Goal: Obtain resource: Obtain resource

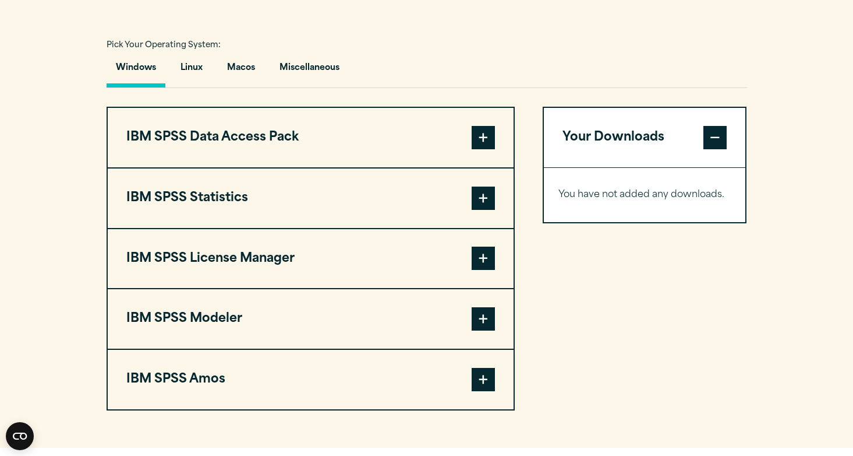
scroll to position [838, 0]
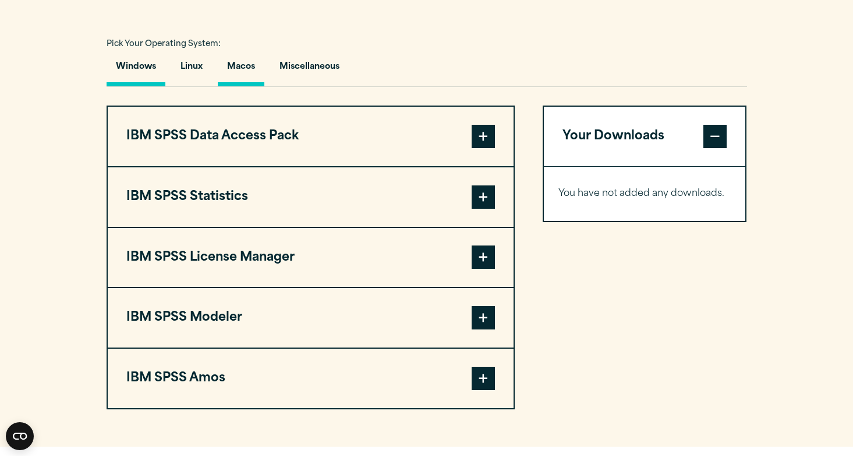
click at [248, 65] on button "Macos" at bounding box center [241, 69] width 47 height 33
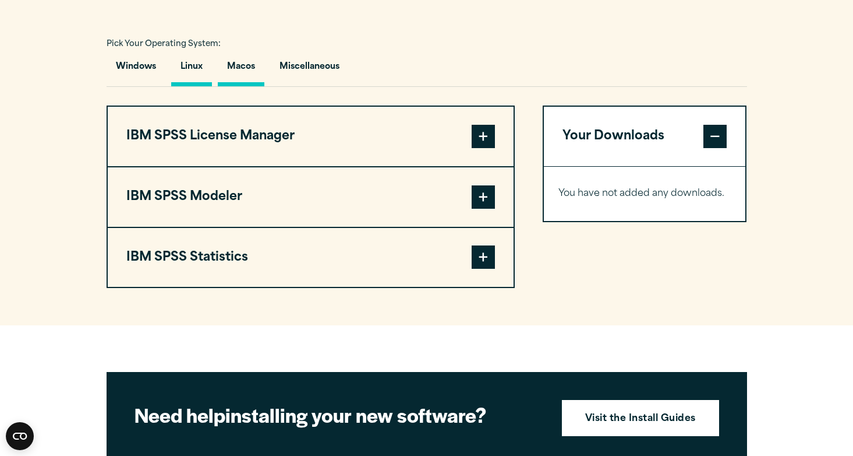
click at [192, 70] on button "Linux" at bounding box center [191, 69] width 41 height 33
click at [133, 68] on button "Windows" at bounding box center [136, 69] width 59 height 33
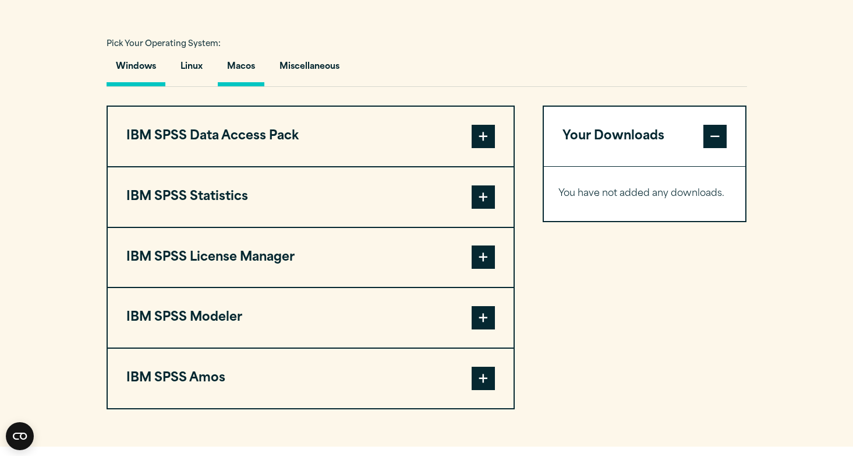
click at [227, 66] on button "Macos" at bounding box center [241, 69] width 47 height 33
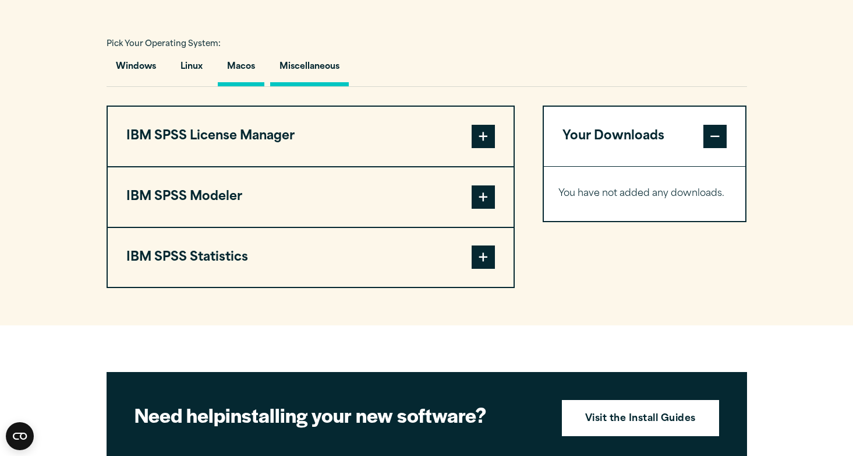
click at [303, 77] on button "Miscellaneous" at bounding box center [309, 69] width 79 height 33
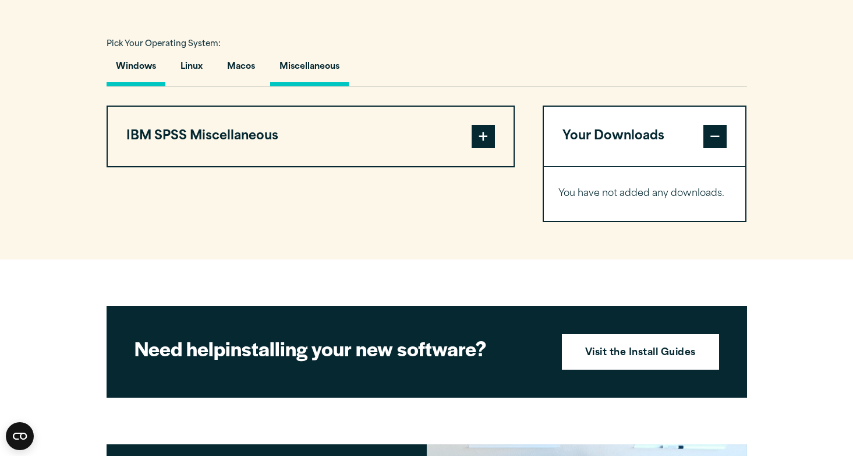
click at [140, 61] on button "Windows" at bounding box center [136, 69] width 59 height 33
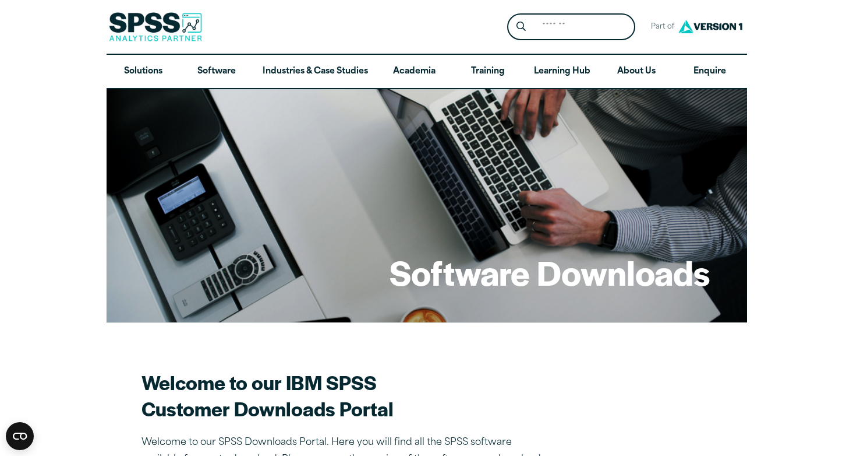
scroll to position [0, 0]
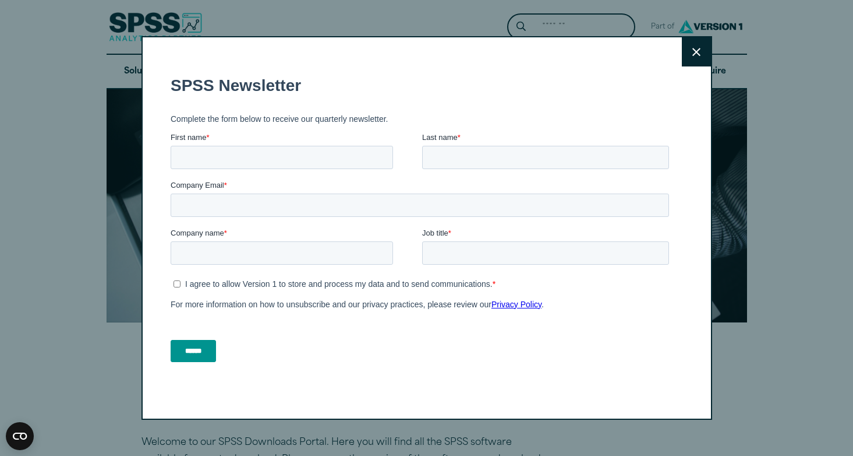
click at [700, 52] on icon at bounding box center [697, 52] width 8 height 9
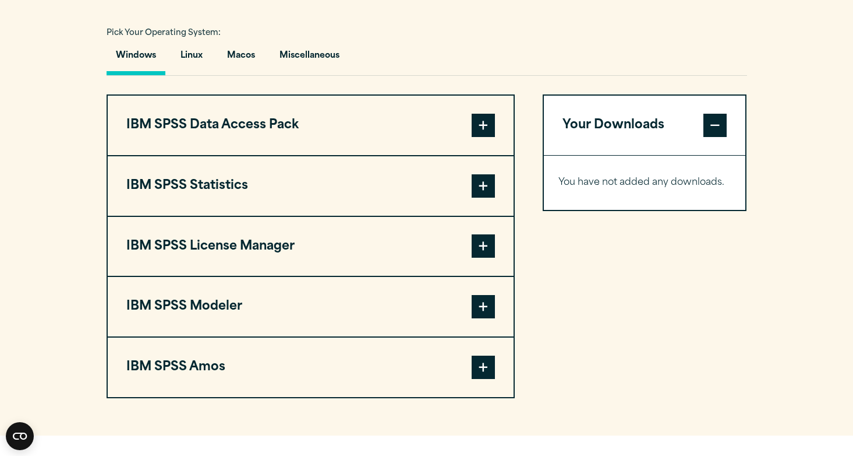
scroll to position [845, 0]
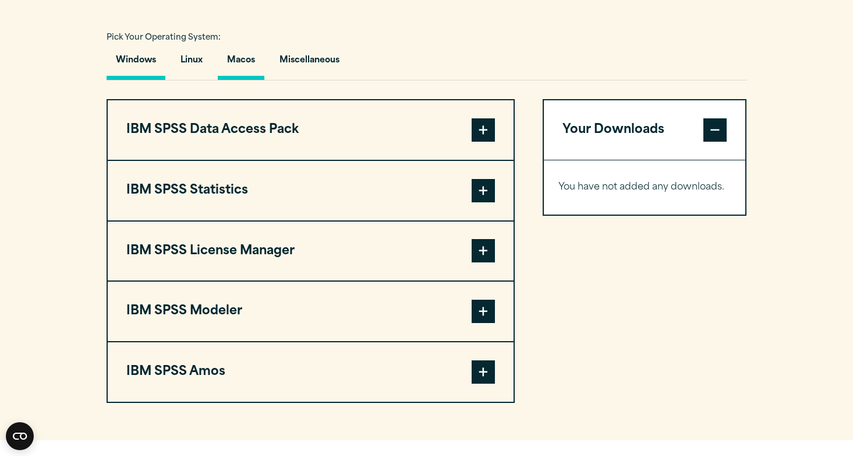
click at [244, 59] on button "Macos" at bounding box center [241, 63] width 47 height 33
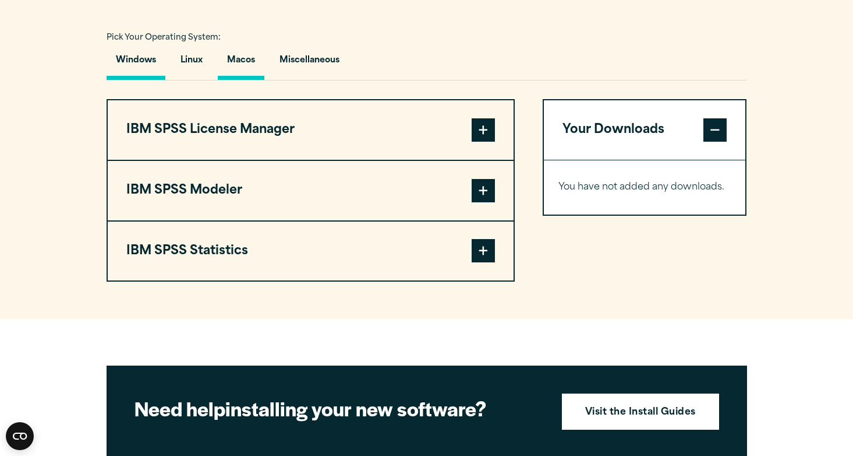
click at [145, 59] on button "Windows" at bounding box center [136, 63] width 59 height 33
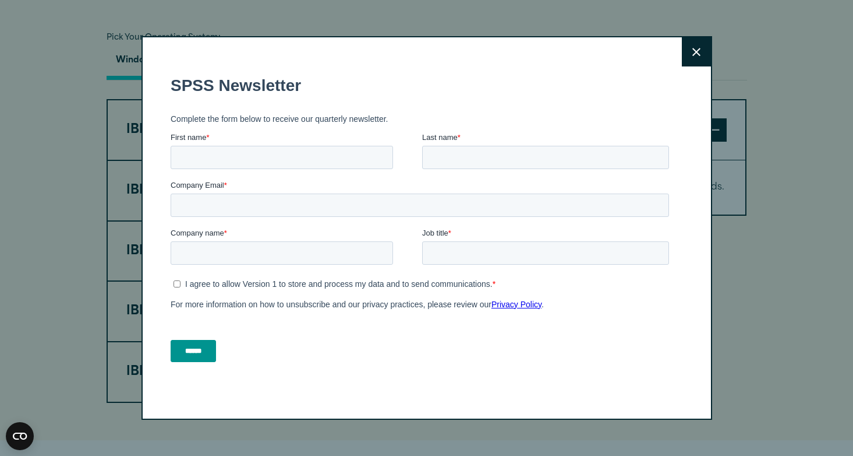
click at [705, 46] on button "Close" at bounding box center [696, 51] width 29 height 29
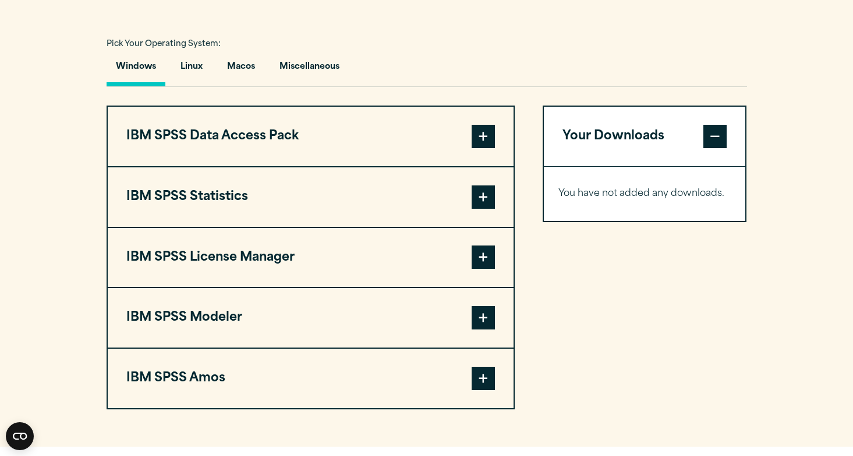
scroll to position [860, 0]
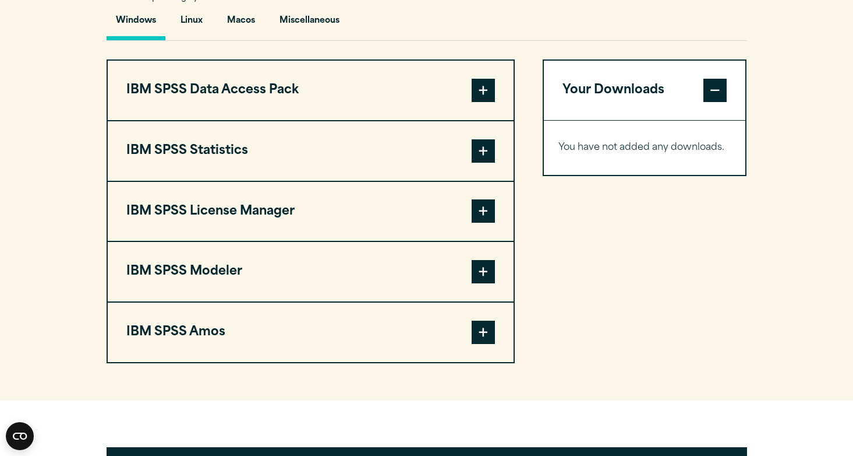
scroll to position [887, 0]
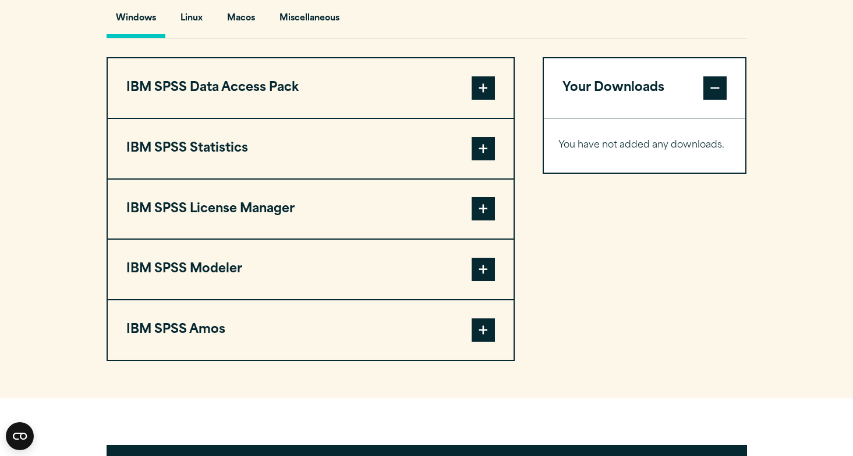
click at [407, 151] on button "IBM SPSS Statistics" at bounding box center [311, 148] width 406 height 59
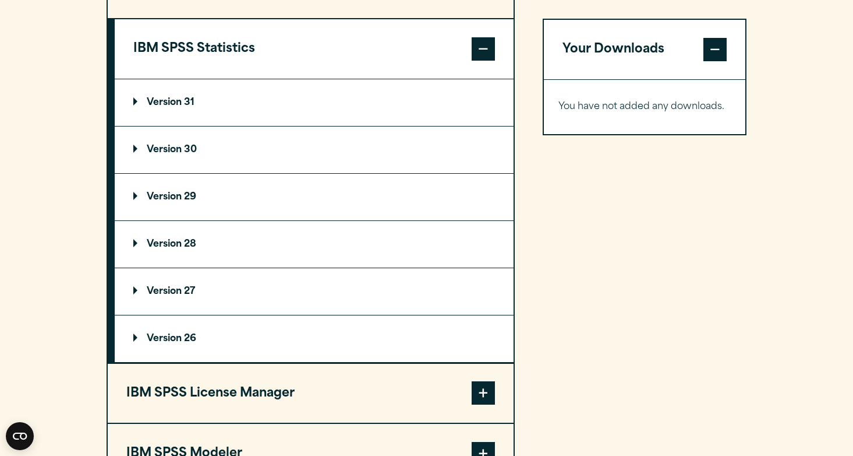
scroll to position [972, 0]
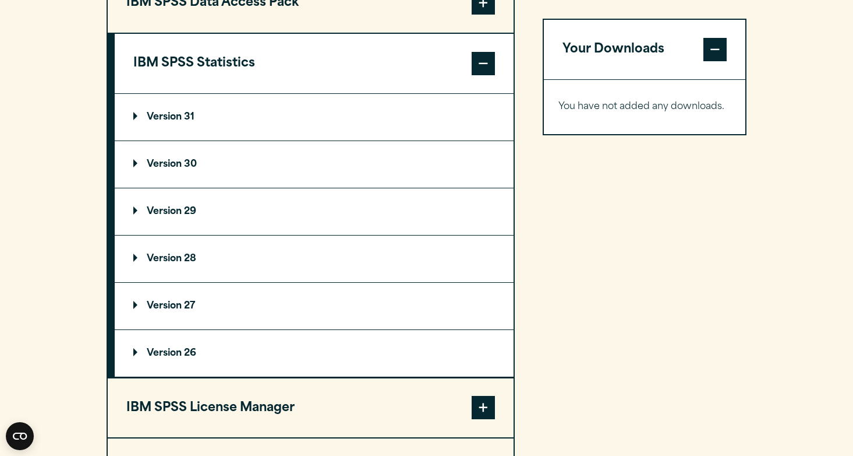
click at [289, 209] on summary "Version 29" at bounding box center [314, 211] width 399 height 47
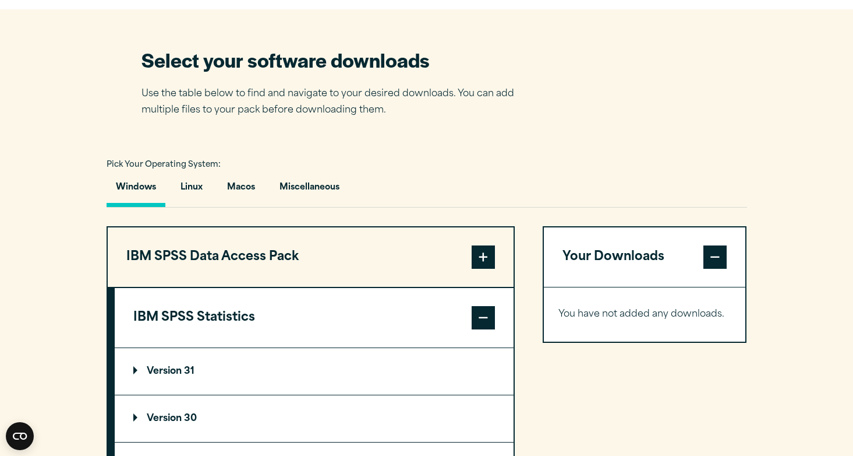
scroll to position [766, 0]
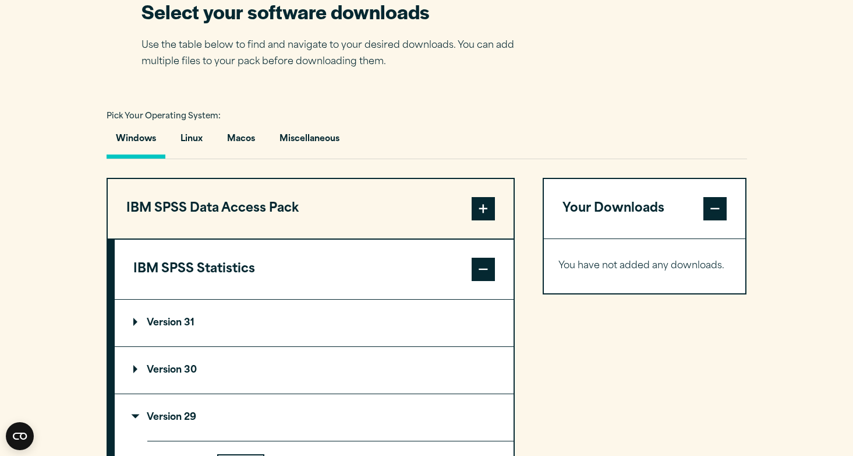
click at [400, 262] on button "IBM SPSS Statistics" at bounding box center [314, 268] width 399 height 59
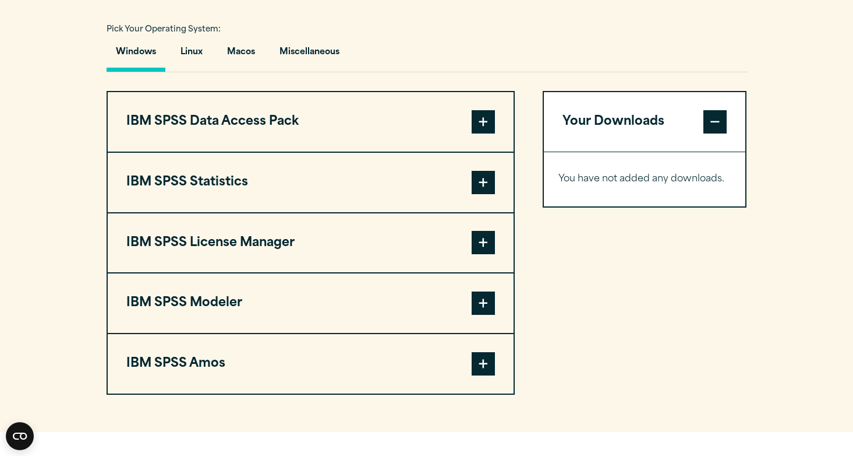
scroll to position [859, 0]
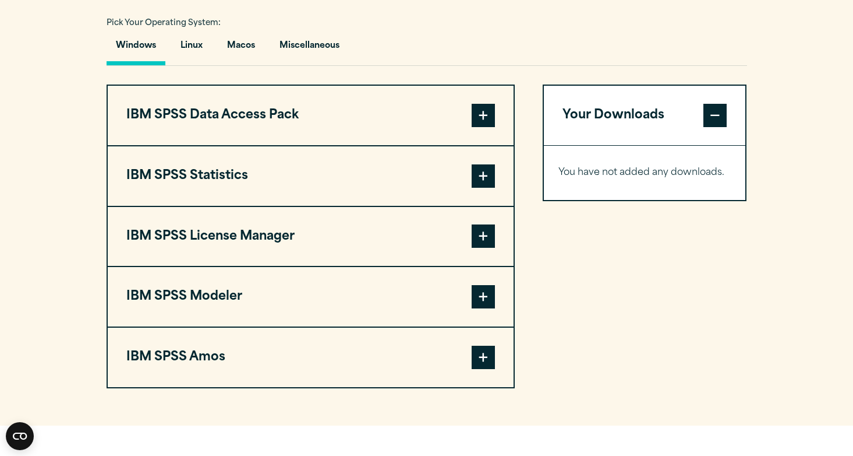
click at [347, 165] on button "IBM SPSS Statistics" at bounding box center [311, 175] width 406 height 59
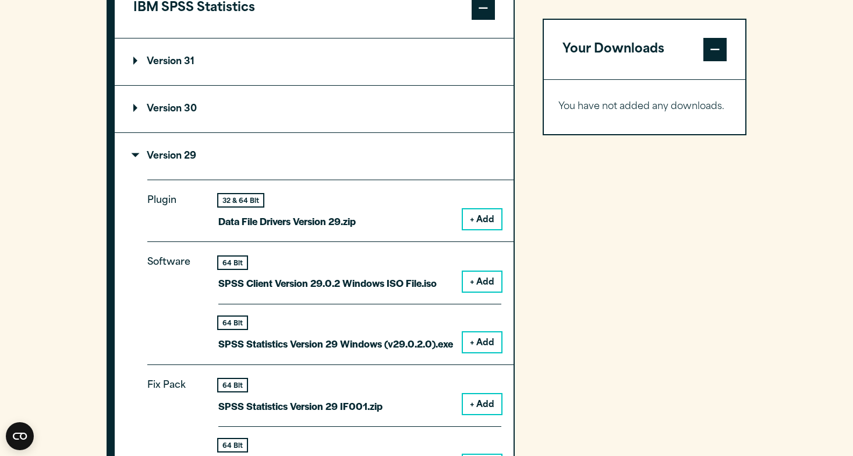
scroll to position [1030, 0]
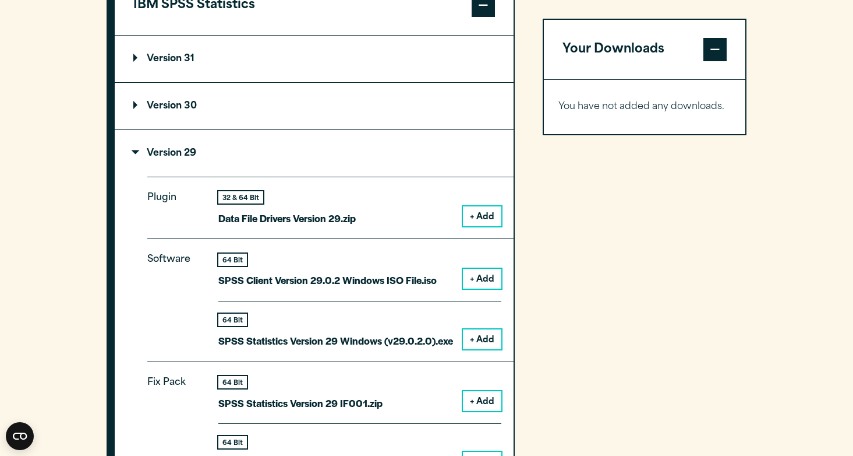
click at [152, 150] on p "Version 29" at bounding box center [164, 153] width 63 height 9
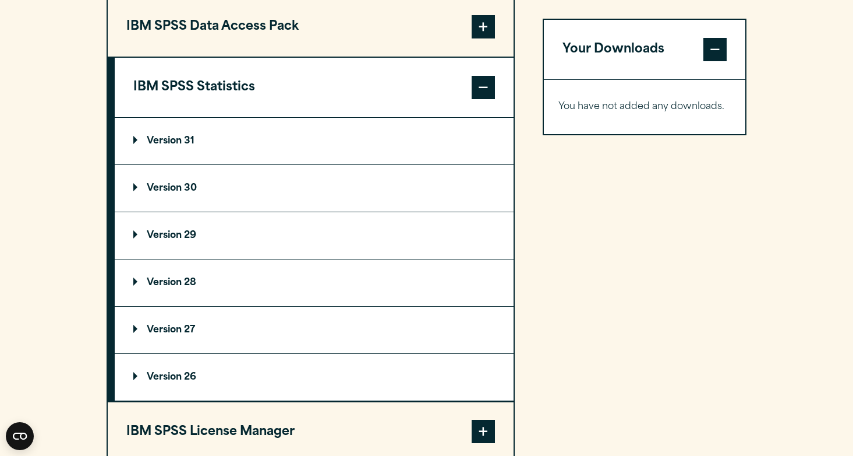
scroll to position [947, 0]
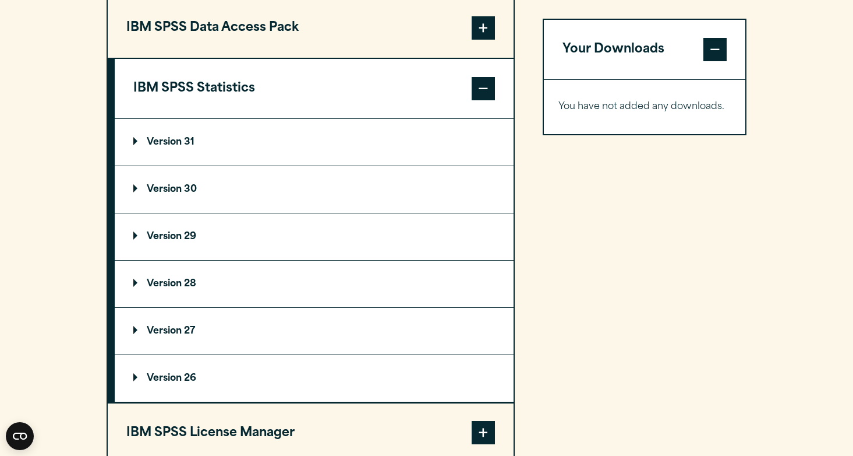
click at [302, 246] on summary "Version 29" at bounding box center [314, 236] width 399 height 47
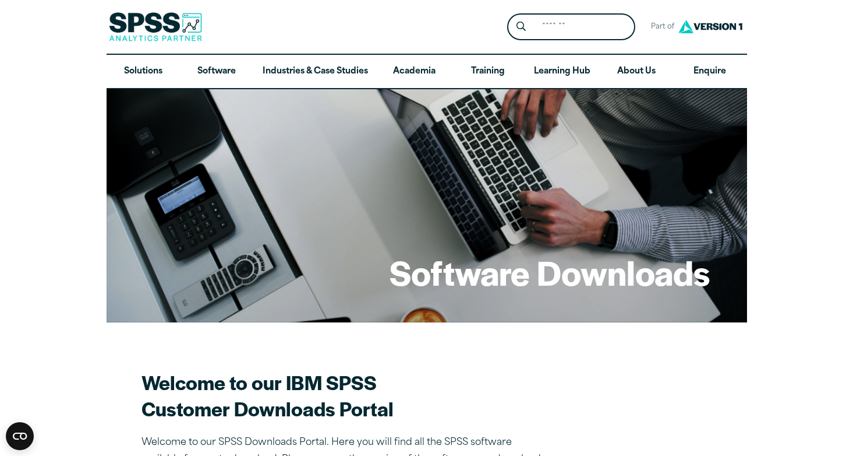
scroll to position [0, 0]
